Goal: Entertainment & Leisure: Consume media (video, audio)

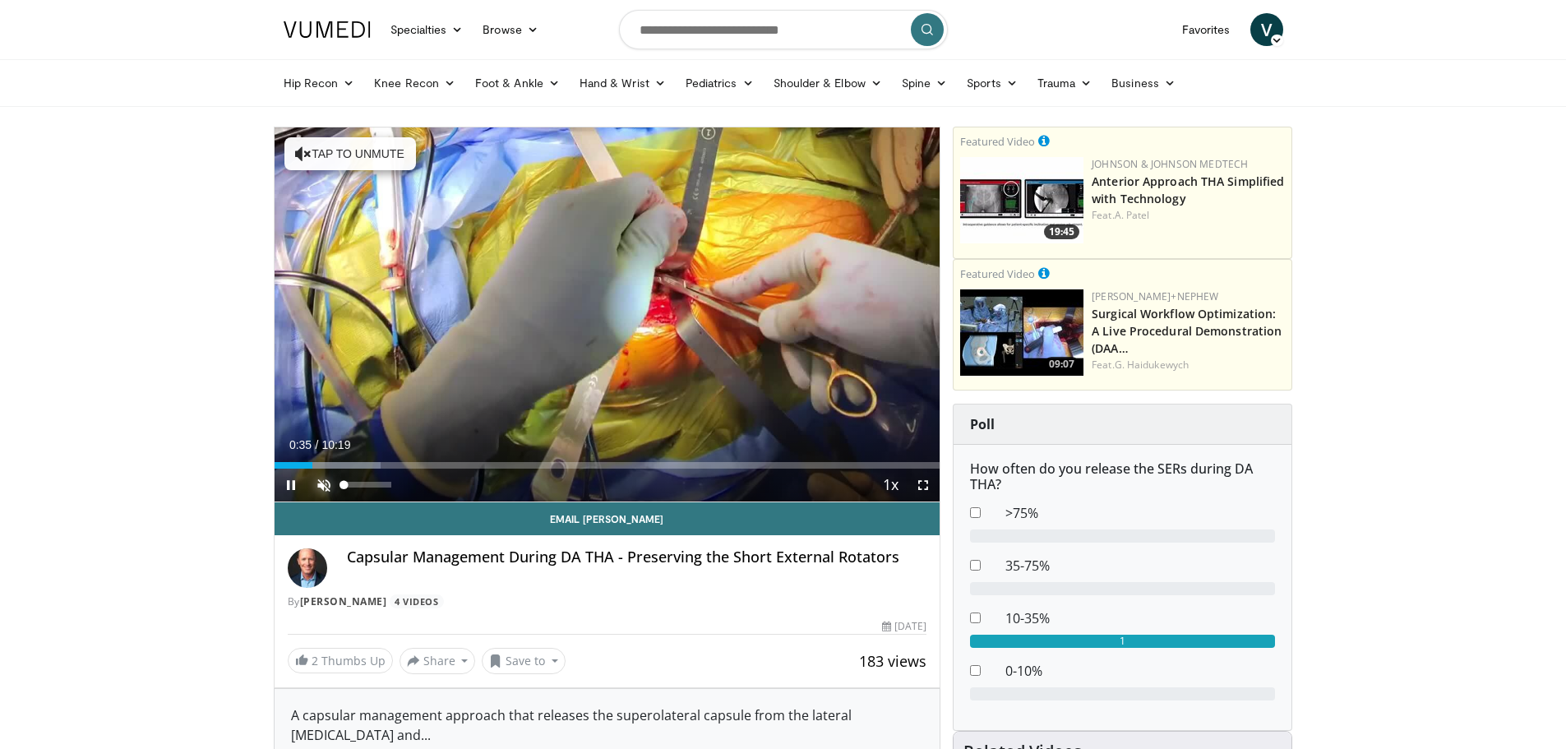
click at [322, 482] on span "Video Player" at bounding box center [323, 484] width 33 height 33
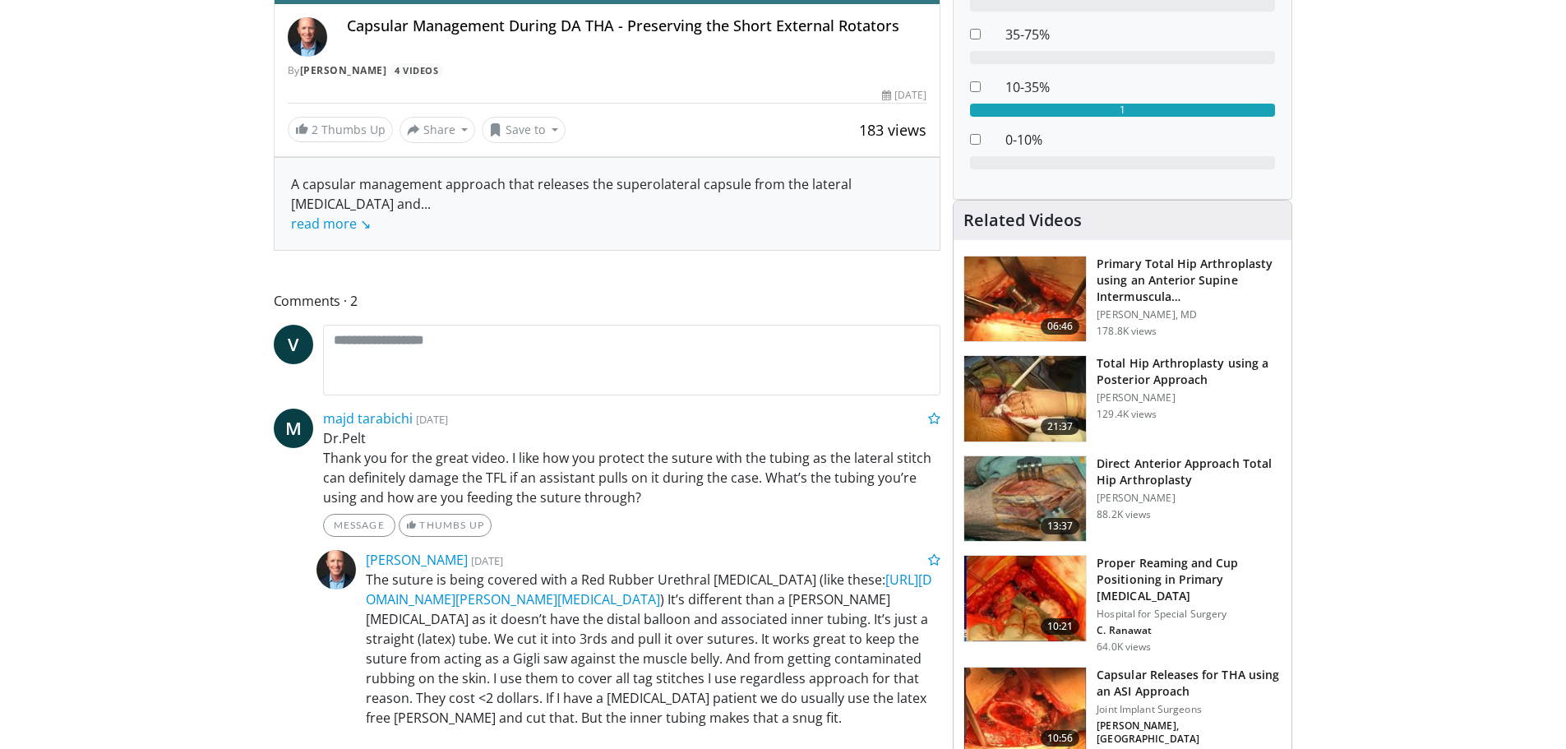
scroll to position [575, 0]
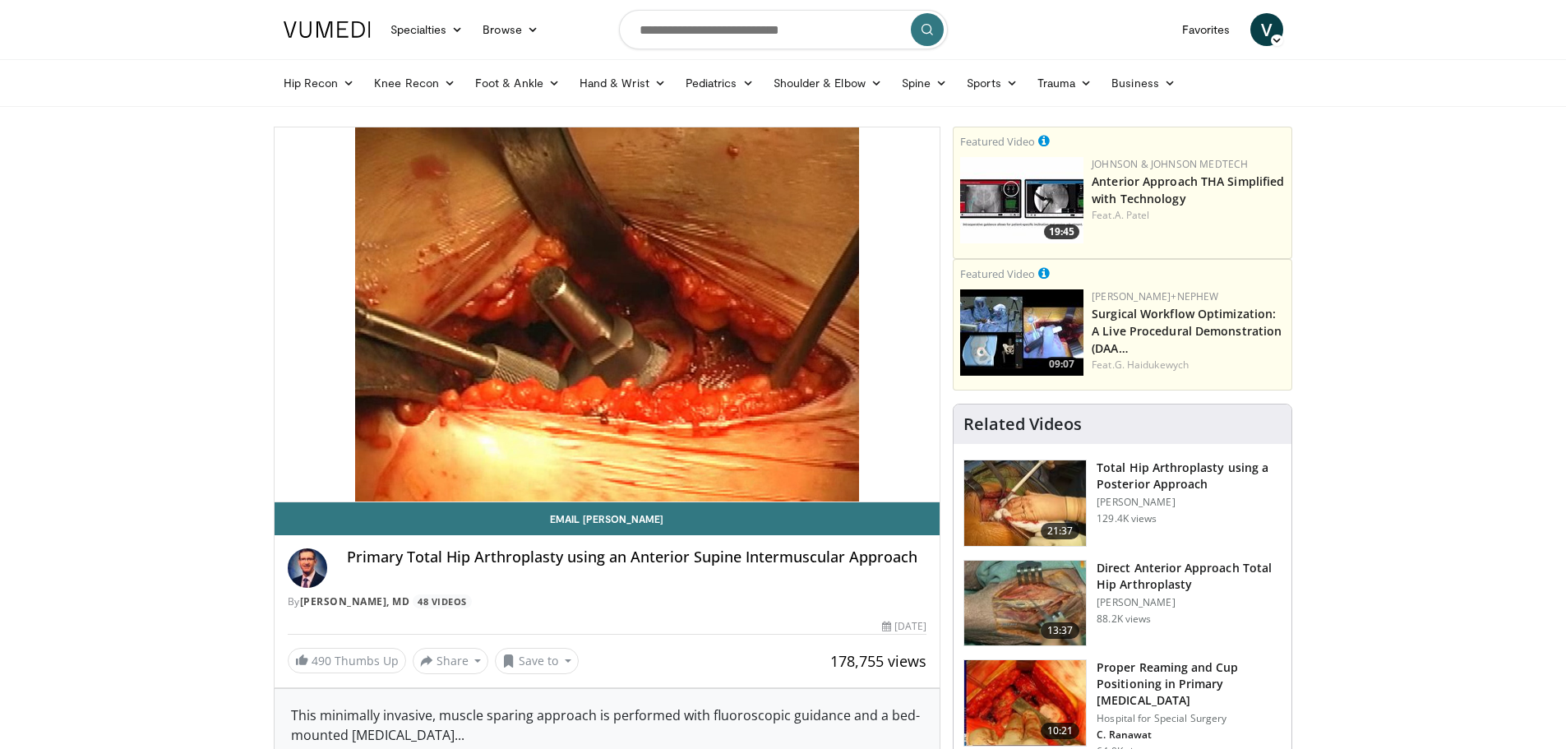
click at [1131, 598] on p "[PERSON_NAME]" at bounding box center [1188, 602] width 185 height 13
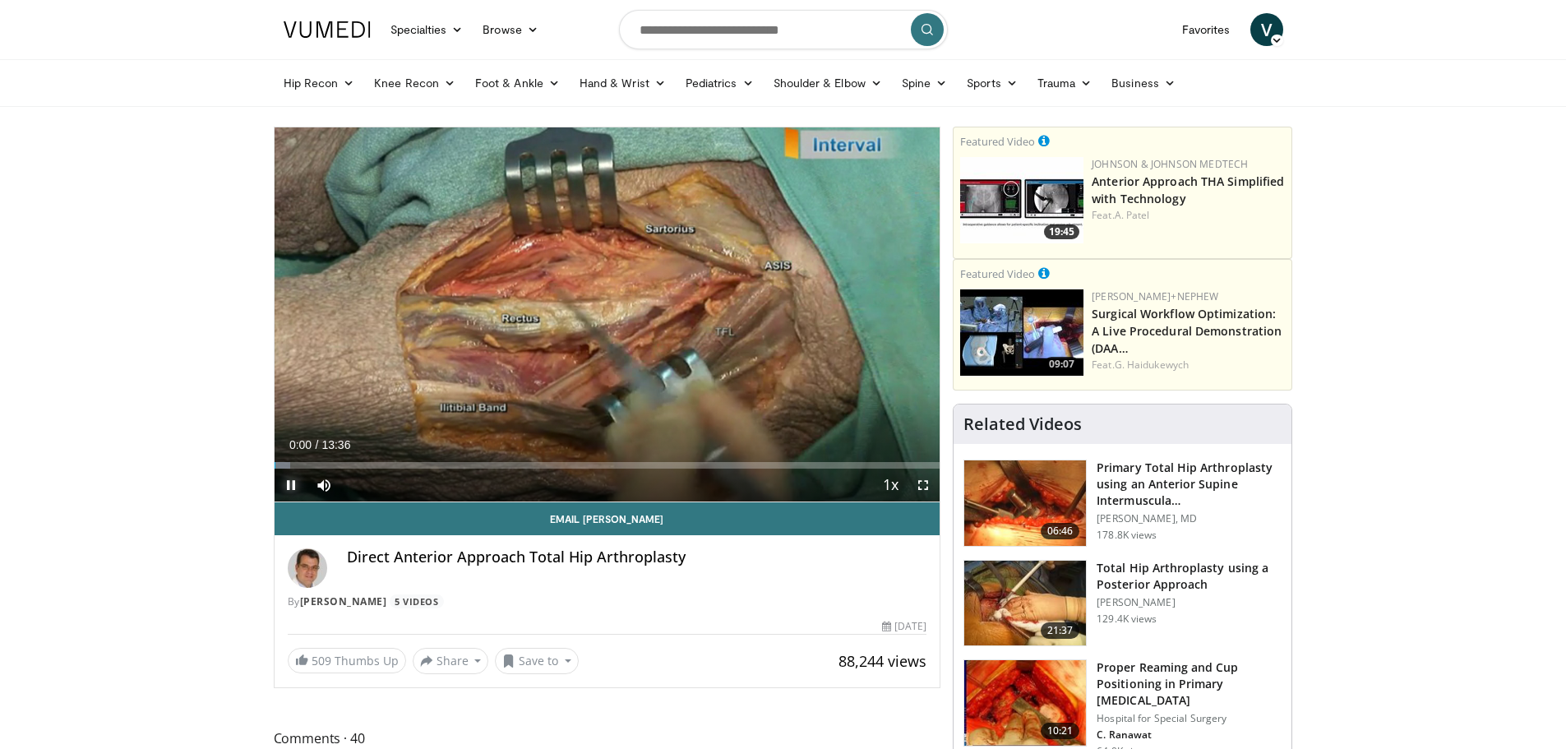
click at [292, 487] on span "Video Player" at bounding box center [291, 484] width 33 height 33
click at [287, 485] on span "Video Player" at bounding box center [291, 484] width 33 height 33
drag, startPoint x: 390, startPoint y: 486, endPoint x: 463, endPoint y: 497, distance: 74.0
click at [463, 497] on div "Current Time 0:28 / Duration 13:36 Pause Skip Backward Skip Forward Mute 100% L…" at bounding box center [608, 484] width 666 height 33
drag, startPoint x: 455, startPoint y: 467, endPoint x: 389, endPoint y: 460, distance: 66.1
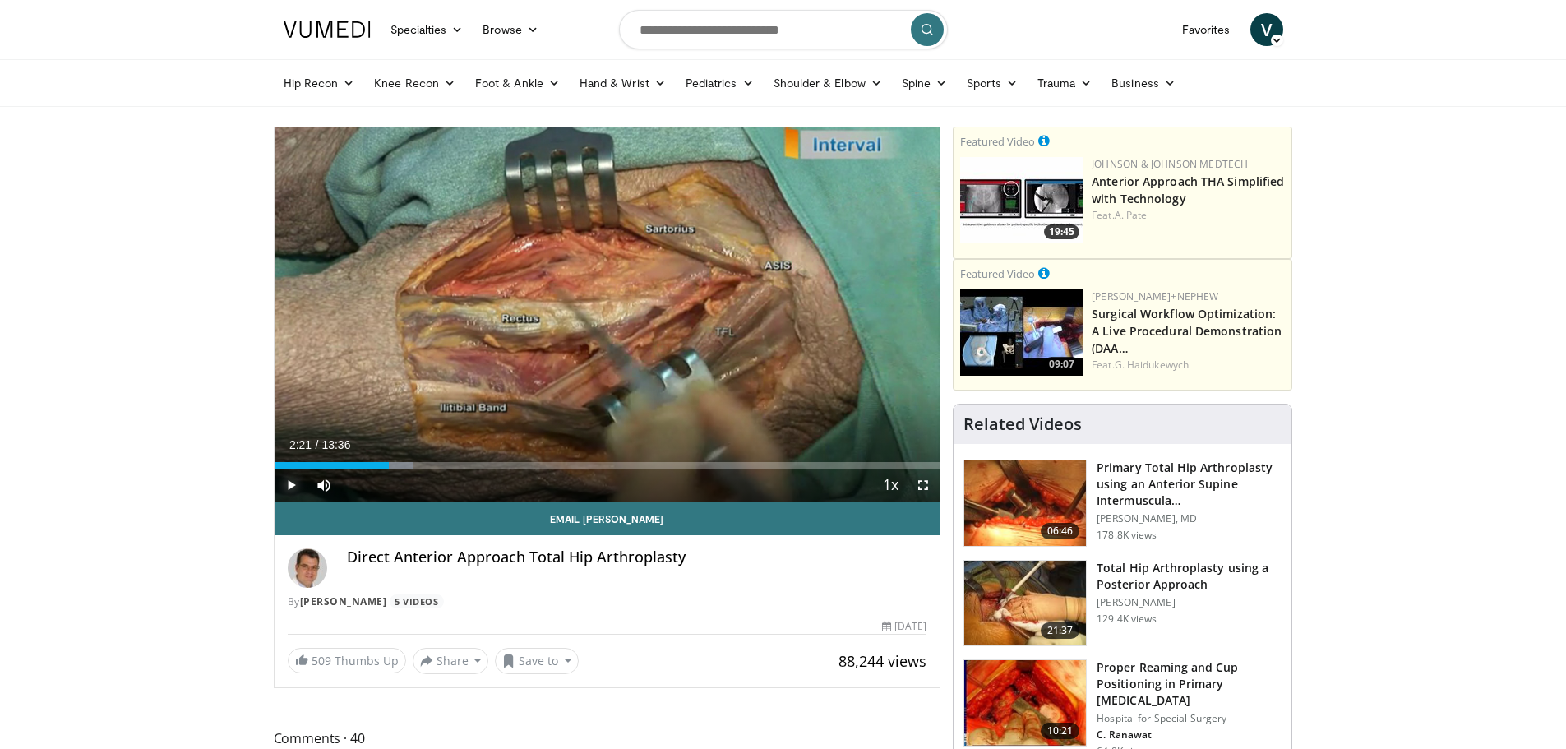
click at [389, 460] on div "Loaded : 20.79% 02:21 02:22" at bounding box center [608, 461] width 666 height 16
click at [404, 467] on div "Progress Bar" at bounding box center [405, 465] width 2 height 7
click at [288, 480] on span "Video Player" at bounding box center [291, 484] width 33 height 33
click at [290, 484] on span "Video Player" at bounding box center [291, 484] width 33 height 33
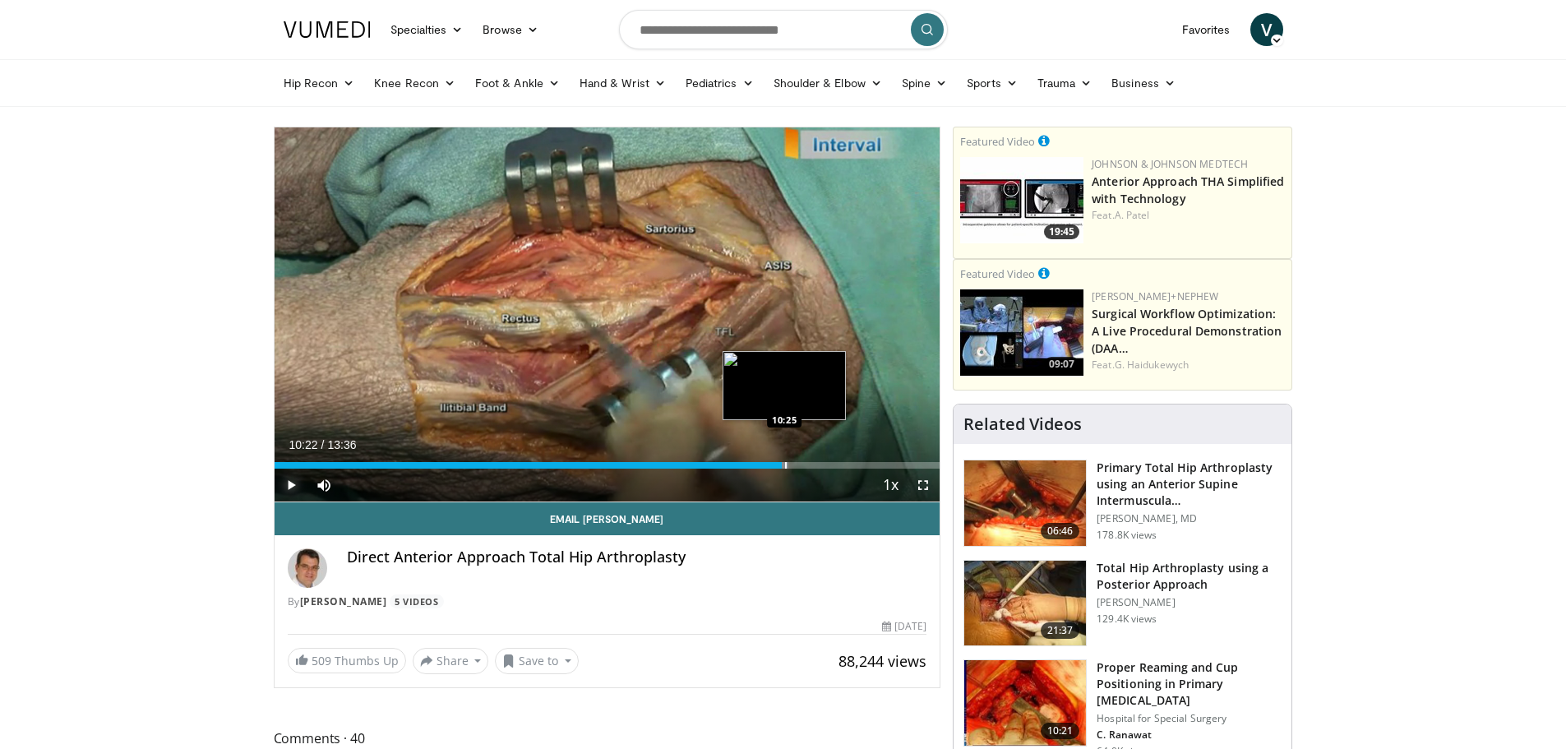
drag, startPoint x: 812, startPoint y: 465, endPoint x: 782, endPoint y: 463, distance: 30.5
click at [782, 463] on div "Loaded : 77.28% 10:22 10:25" at bounding box center [608, 465] width 666 height 7
